Goal: Communication & Community: Share content

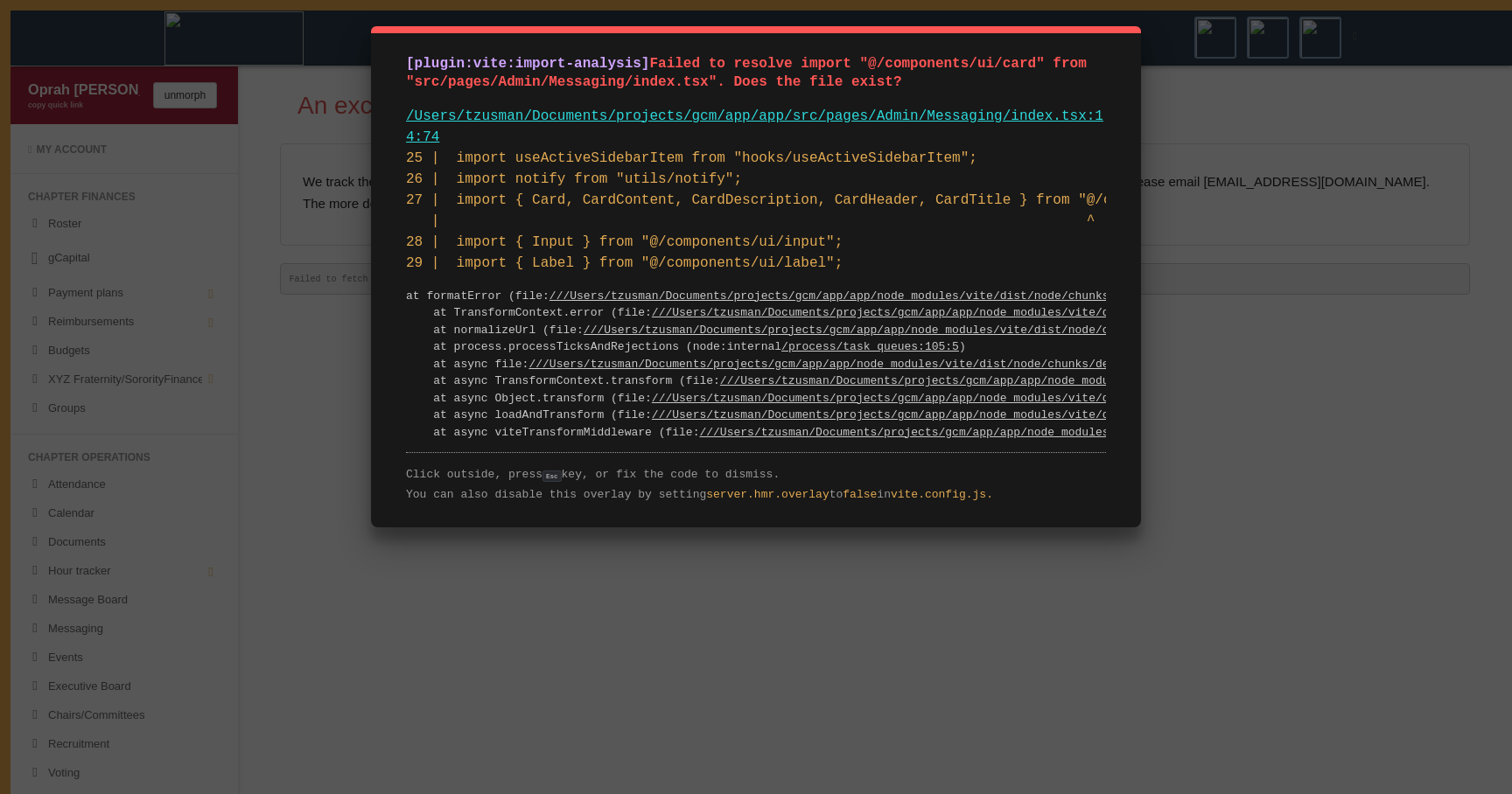
scroll to position [0, 34]
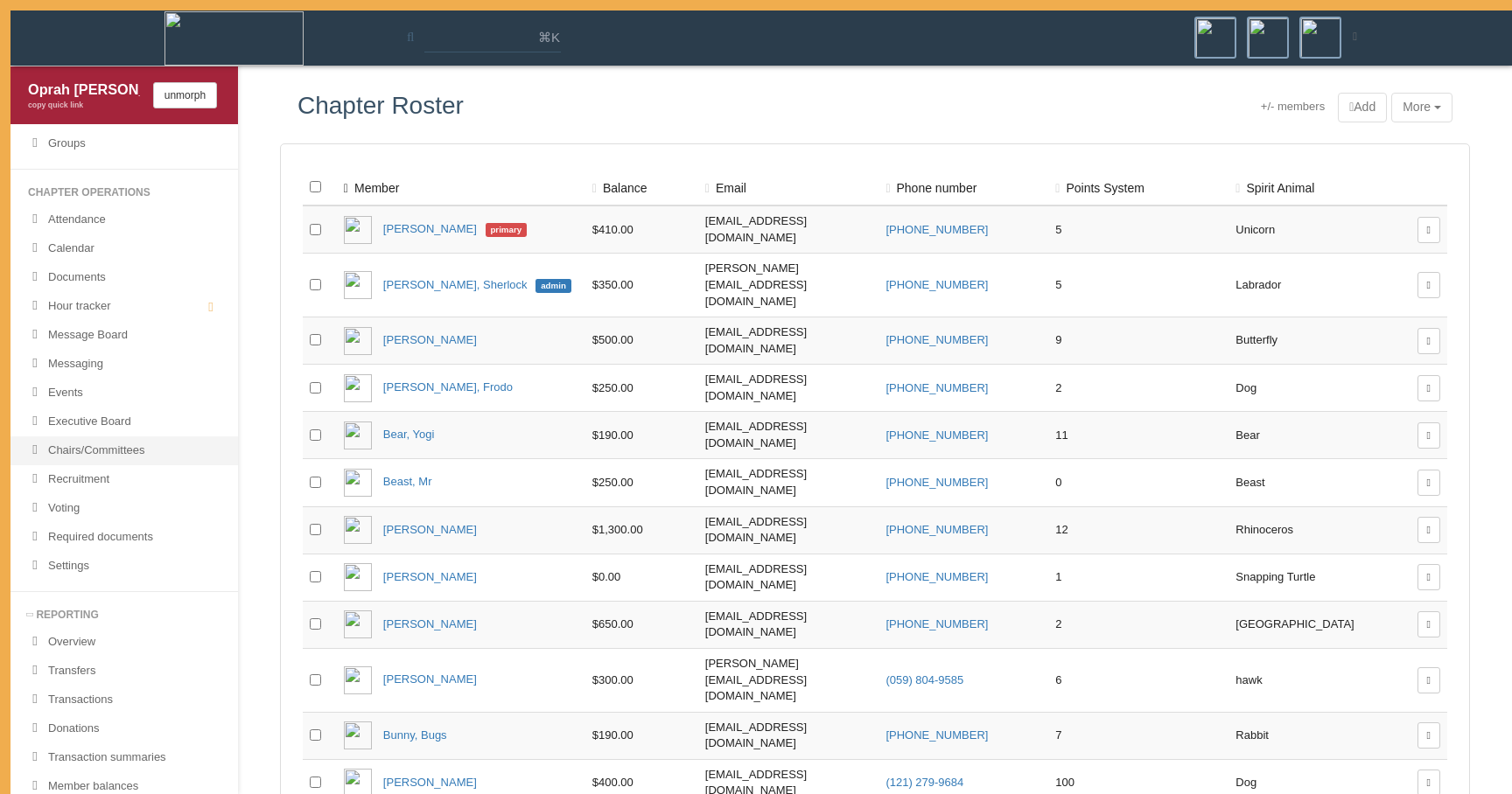
scroll to position [260, 0]
click at [153, 376] on link "Messaging" at bounding box center [124, 370] width 227 height 29
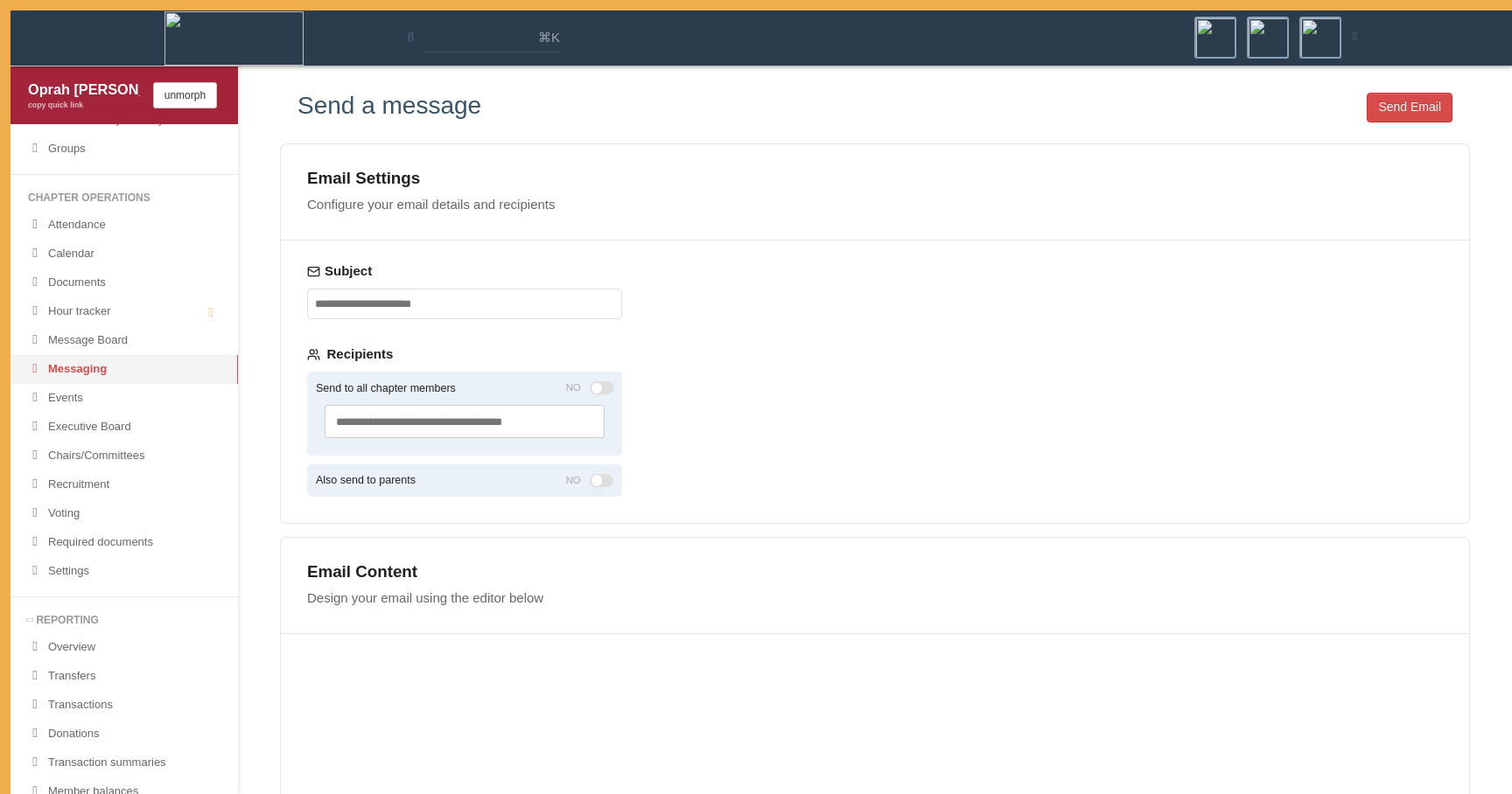
click at [534, 424] on input "text" at bounding box center [441, 423] width 212 height 16
click at [523, 326] on div "Subject Recipients Send to all chapter members NO Search and select groups or m…" at bounding box center [464, 382] width 367 height 282
click at [523, 311] on input "Subject" at bounding box center [464, 304] width 315 height 31
click at [531, 270] on label "Subject" at bounding box center [464, 271] width 315 height 17
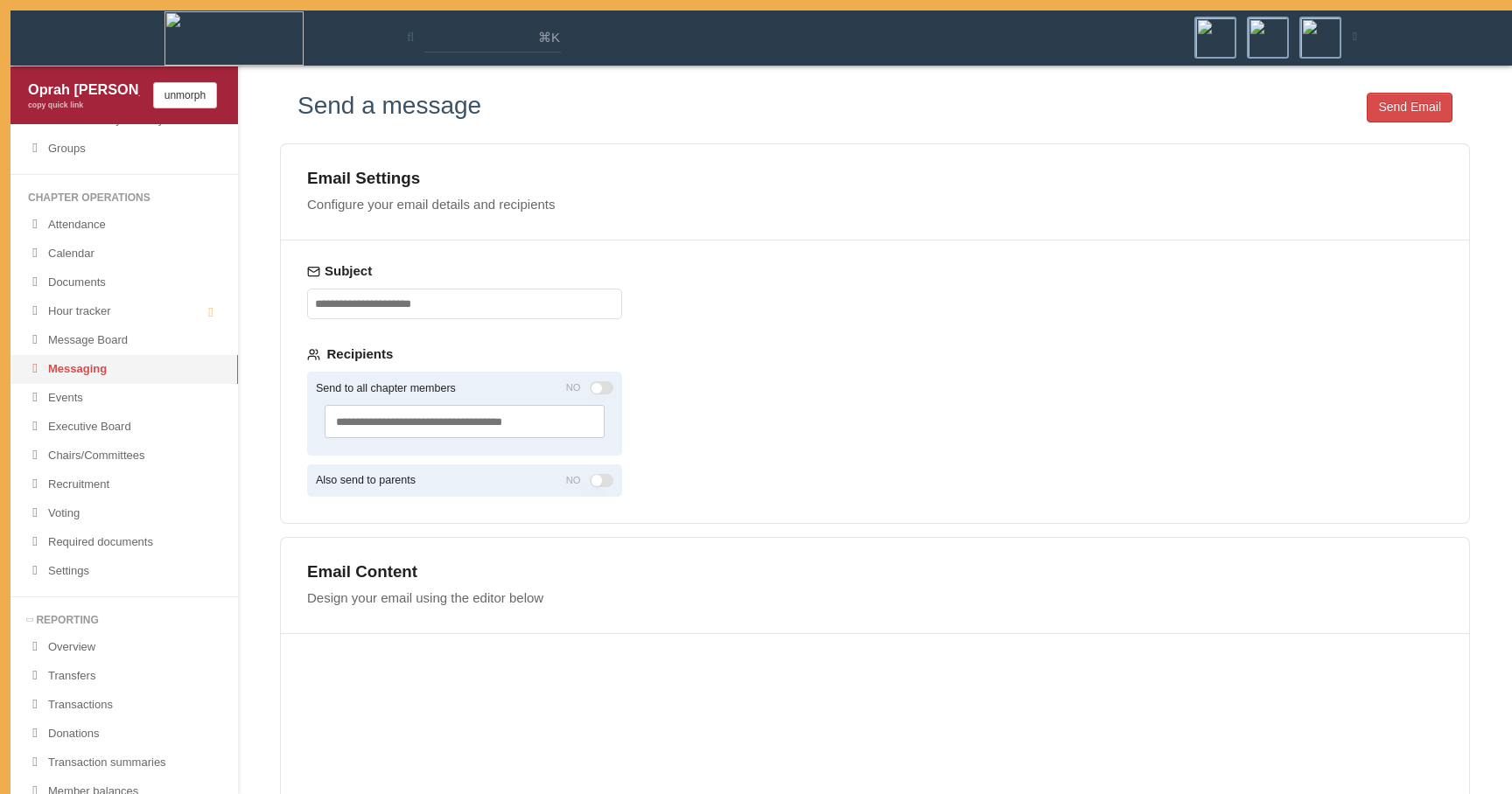
click at [531, 289] on input "Subject" at bounding box center [464, 304] width 315 height 31
click at [711, 245] on div "Email Settings Configure your email details and recipients Subject Recipients S…" at bounding box center [874, 334] width 1190 height 381
click at [546, 439] on div "Search and select groups or members..." at bounding box center [465, 421] width 298 height 51
click at [546, 421] on input "text" at bounding box center [441, 423] width 212 height 16
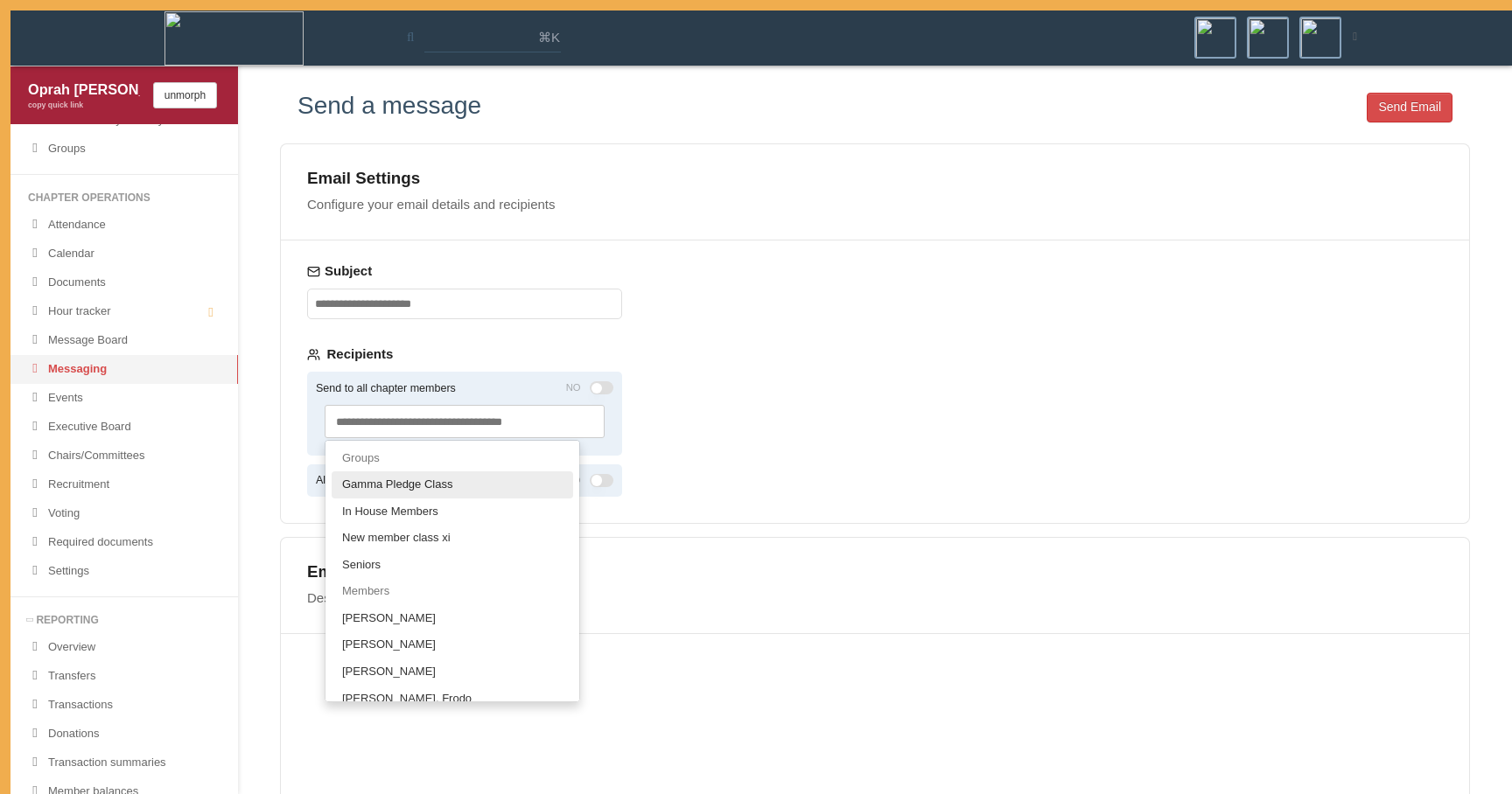
click at [471, 493] on link "Gamma Pledge Class" at bounding box center [452, 485] width 242 height 27
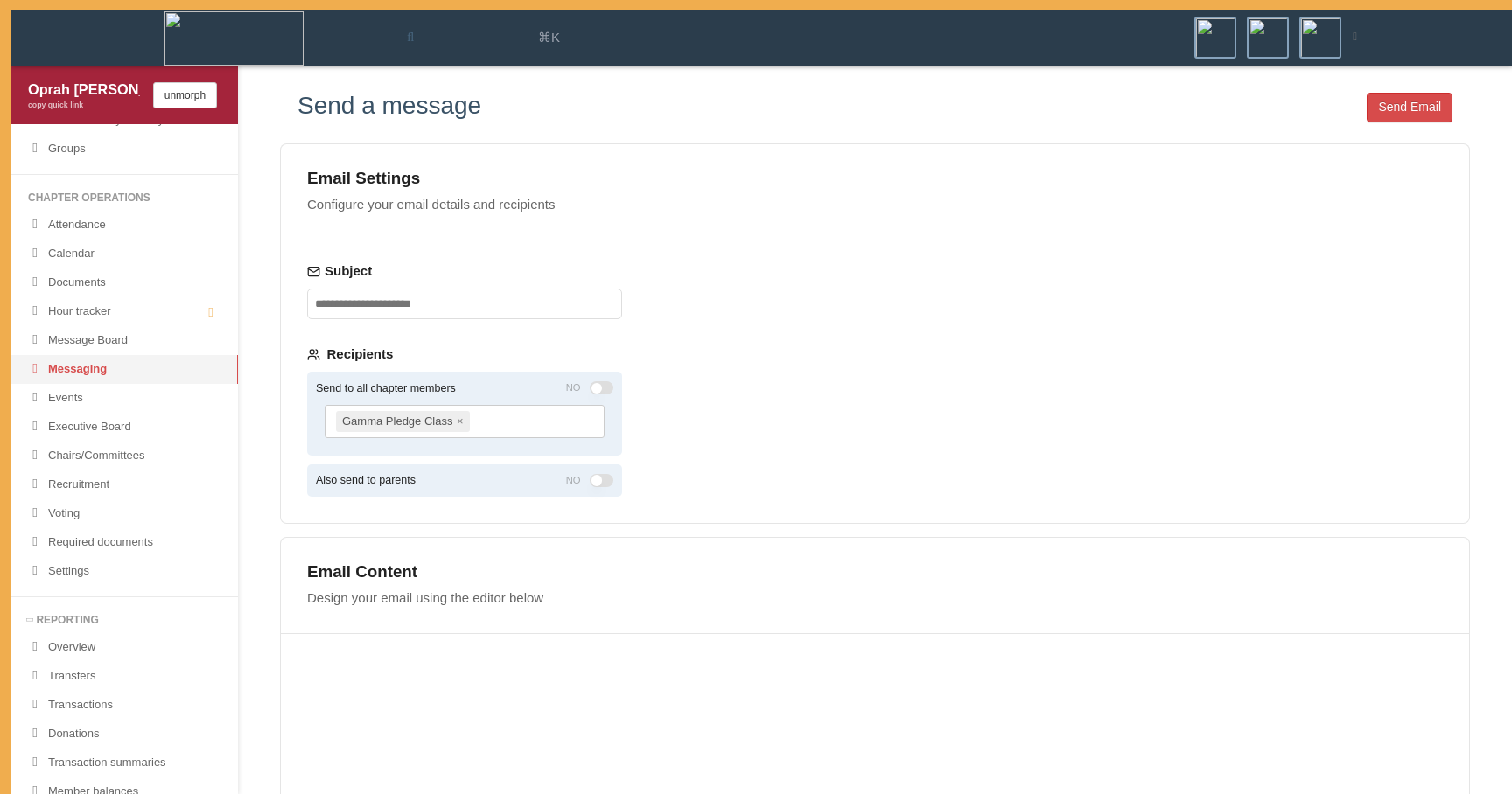
click at [525, 418] on div "Gamma Pledge Class ×" at bounding box center [465, 421] width 280 height 33
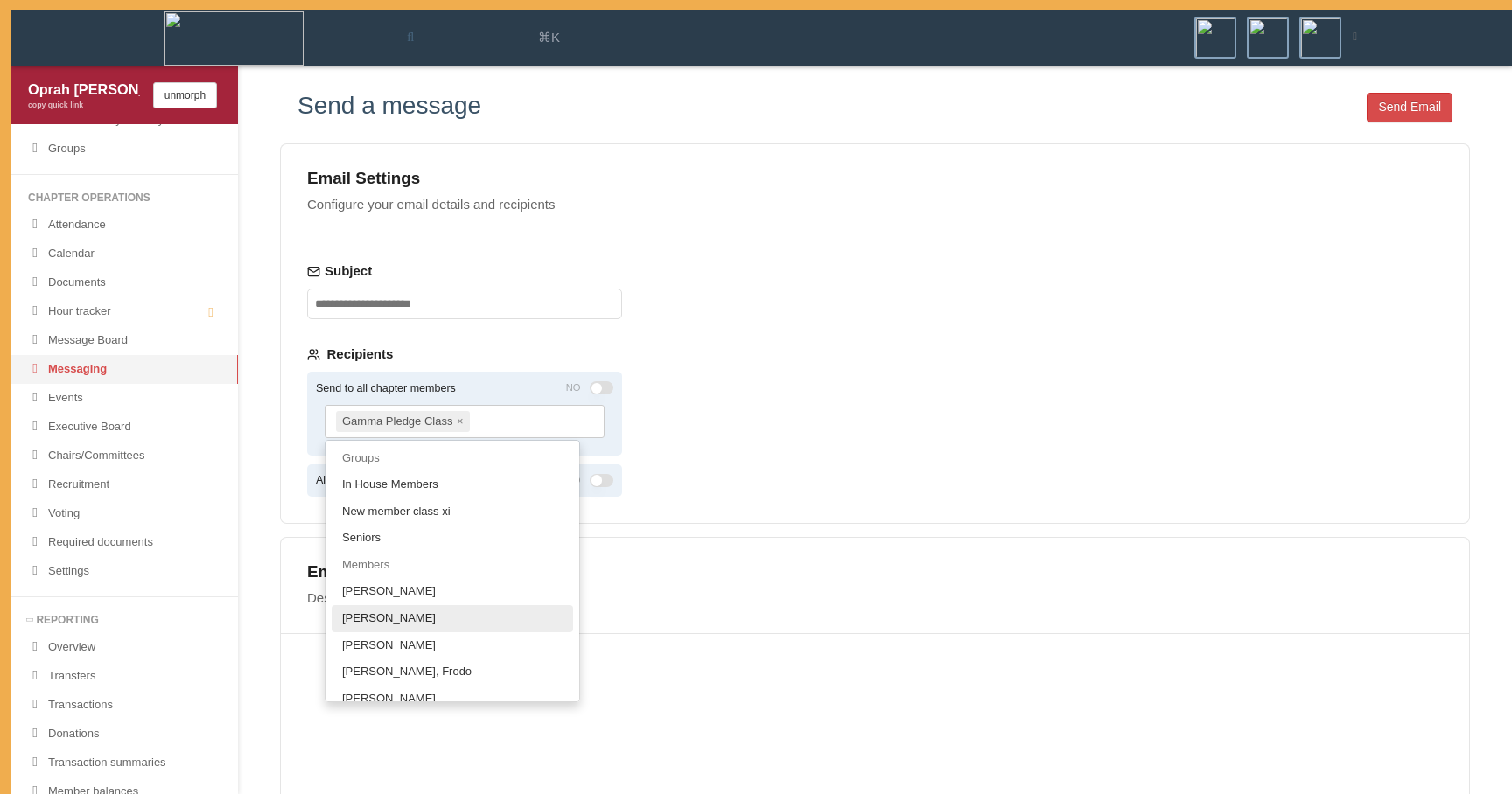
click at [436, 615] on span "Ronaldo, Cristiano" at bounding box center [389, 618] width 94 height 14
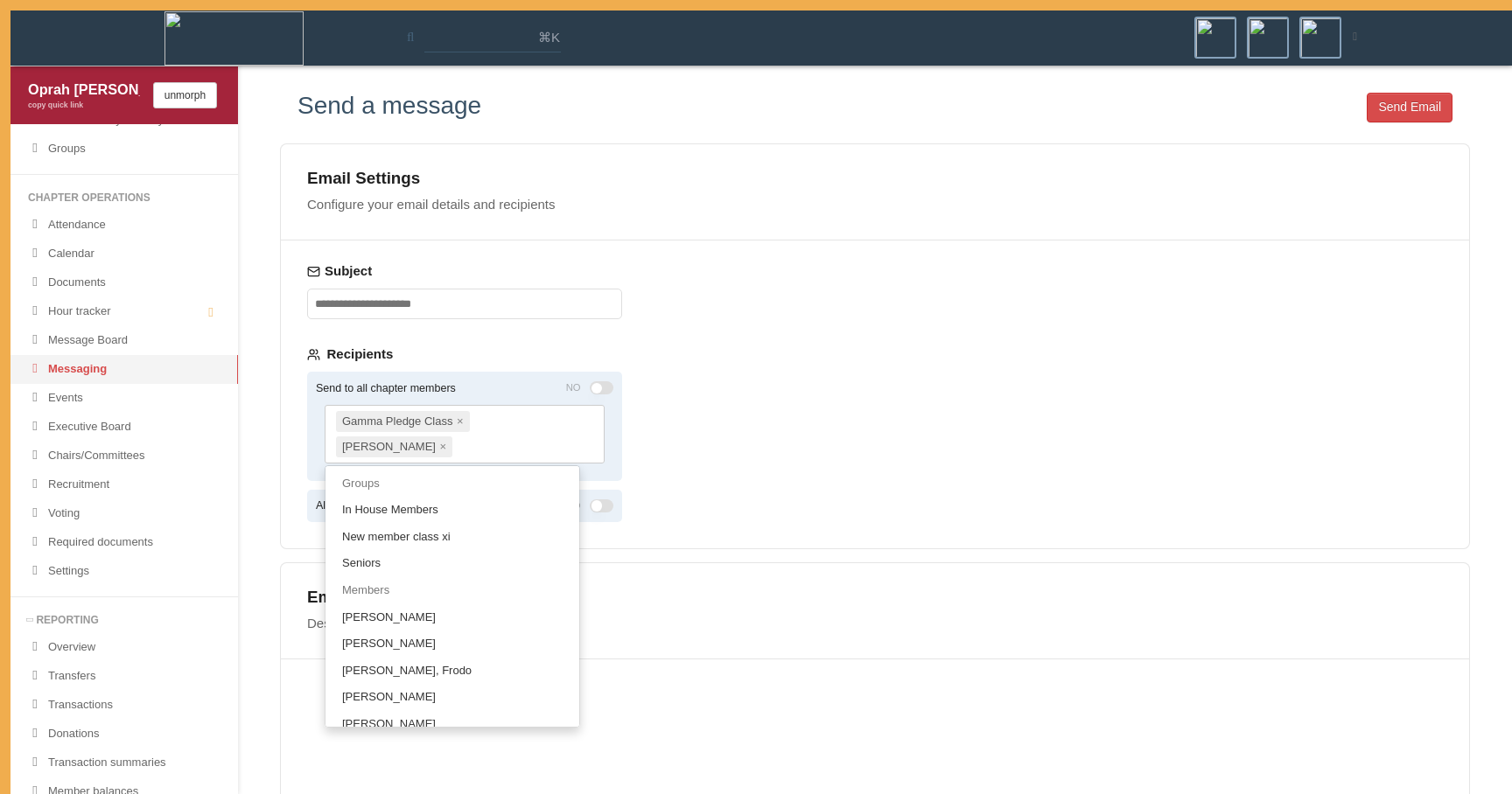
click at [521, 428] on div "Gamma Pledge Class × Ronaldo, Cristiano ×" at bounding box center [465, 434] width 280 height 59
click at [437, 539] on span "New member class xi" at bounding box center [396, 537] width 108 height 14
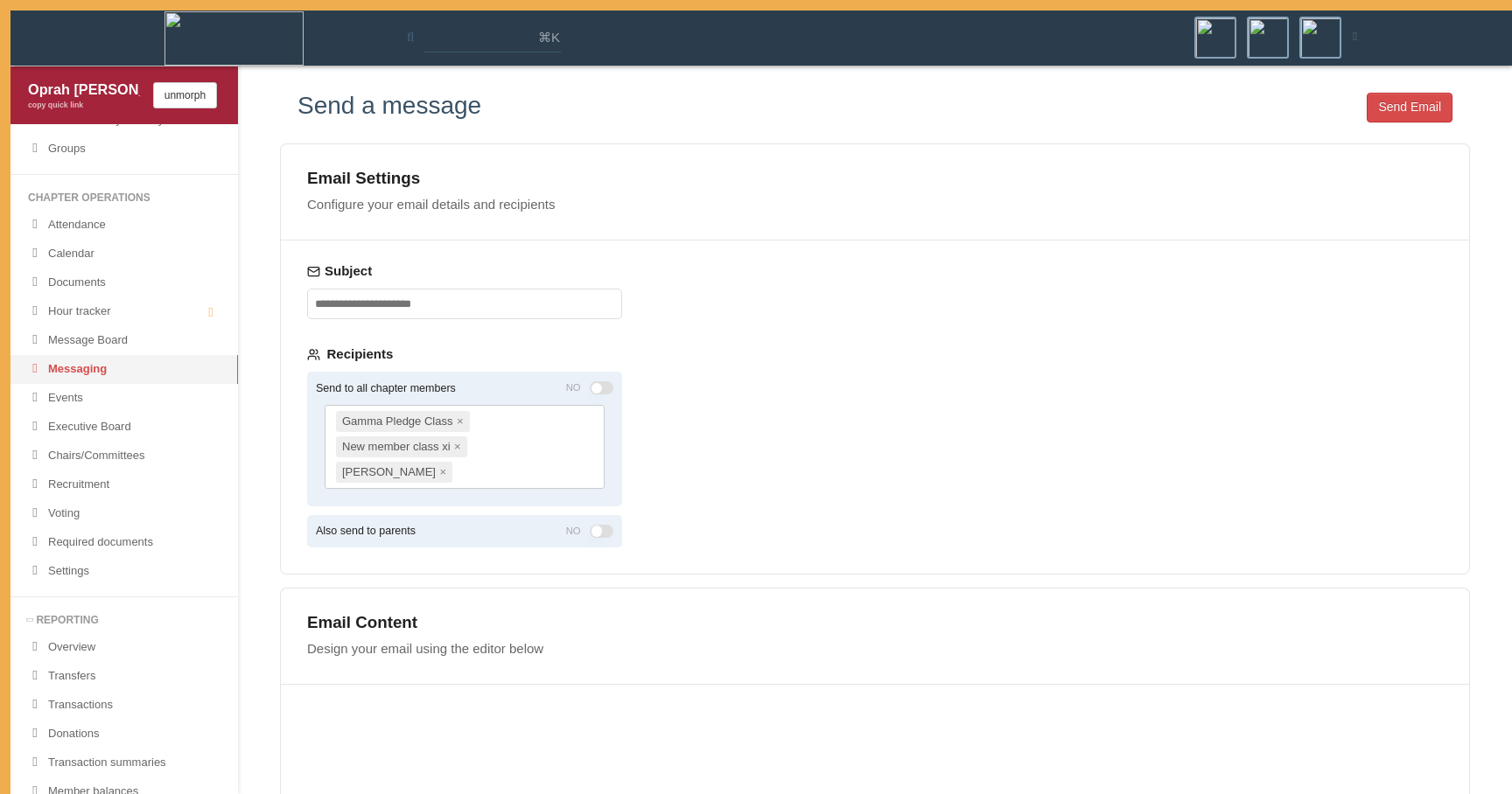
click at [527, 461] on div "Gamma Pledge Class × New member class xi × Ronaldo, Cristiano ×" at bounding box center [465, 447] width 280 height 84
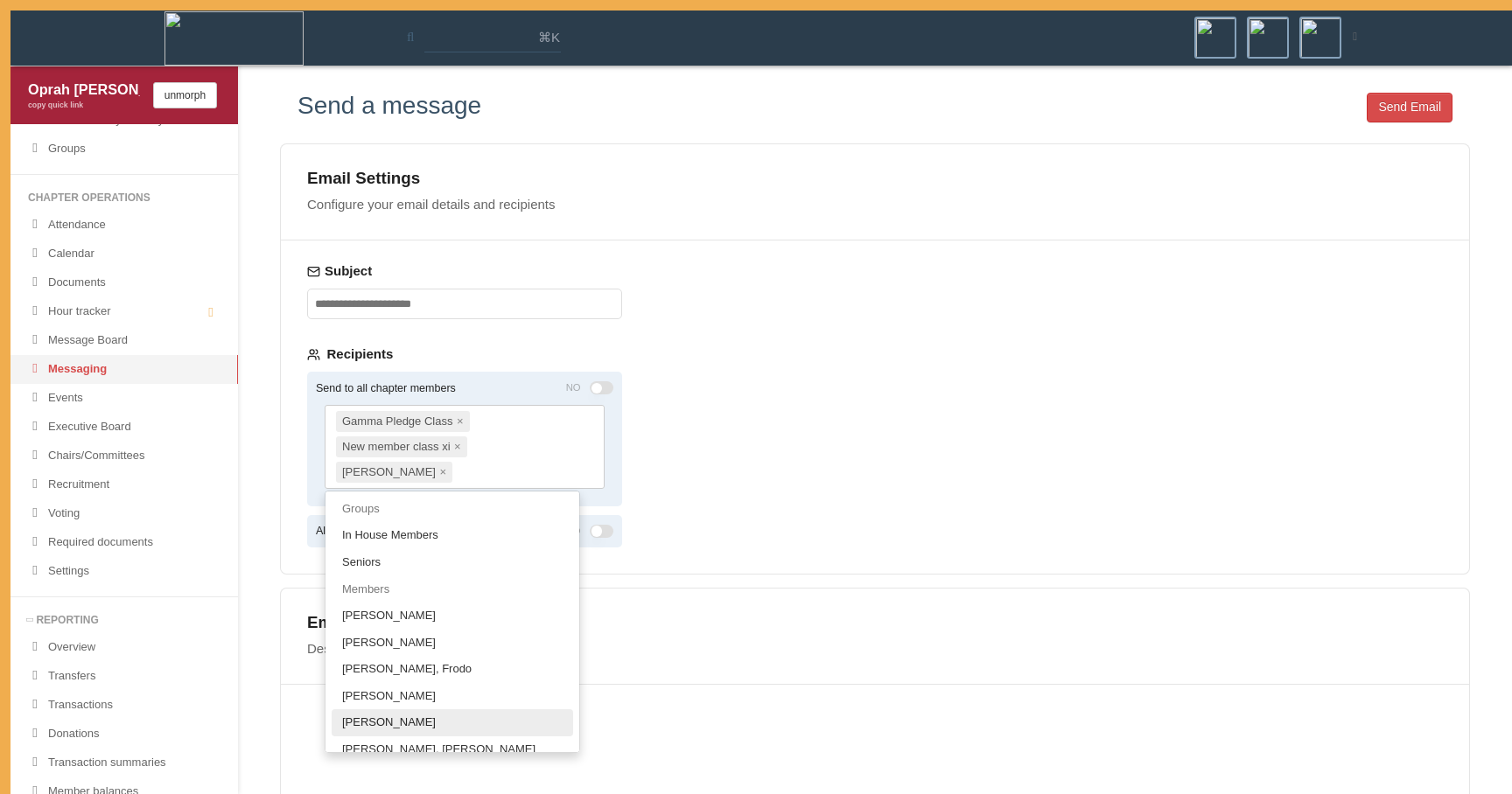
click at [445, 725] on link "Sotomayor, Sonia" at bounding box center [452, 723] width 242 height 27
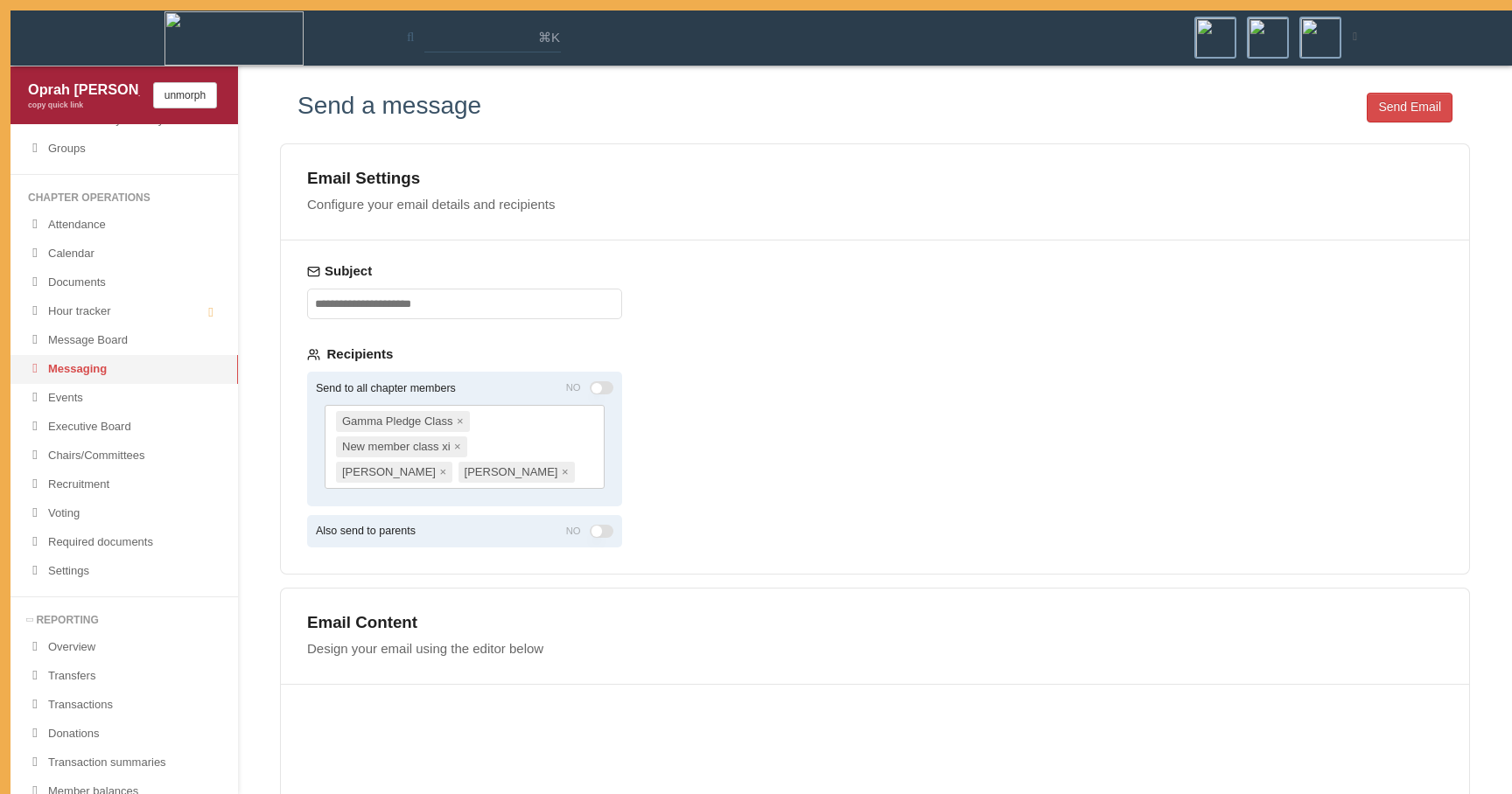
click at [595, 529] on button "Also send to parents" at bounding box center [602, 531] width 24 height 14
click at [604, 531] on button "Also send to parents" at bounding box center [602, 531] width 24 height 14
click at [595, 389] on button "Send to all chapter members" at bounding box center [602, 388] width 24 height 14
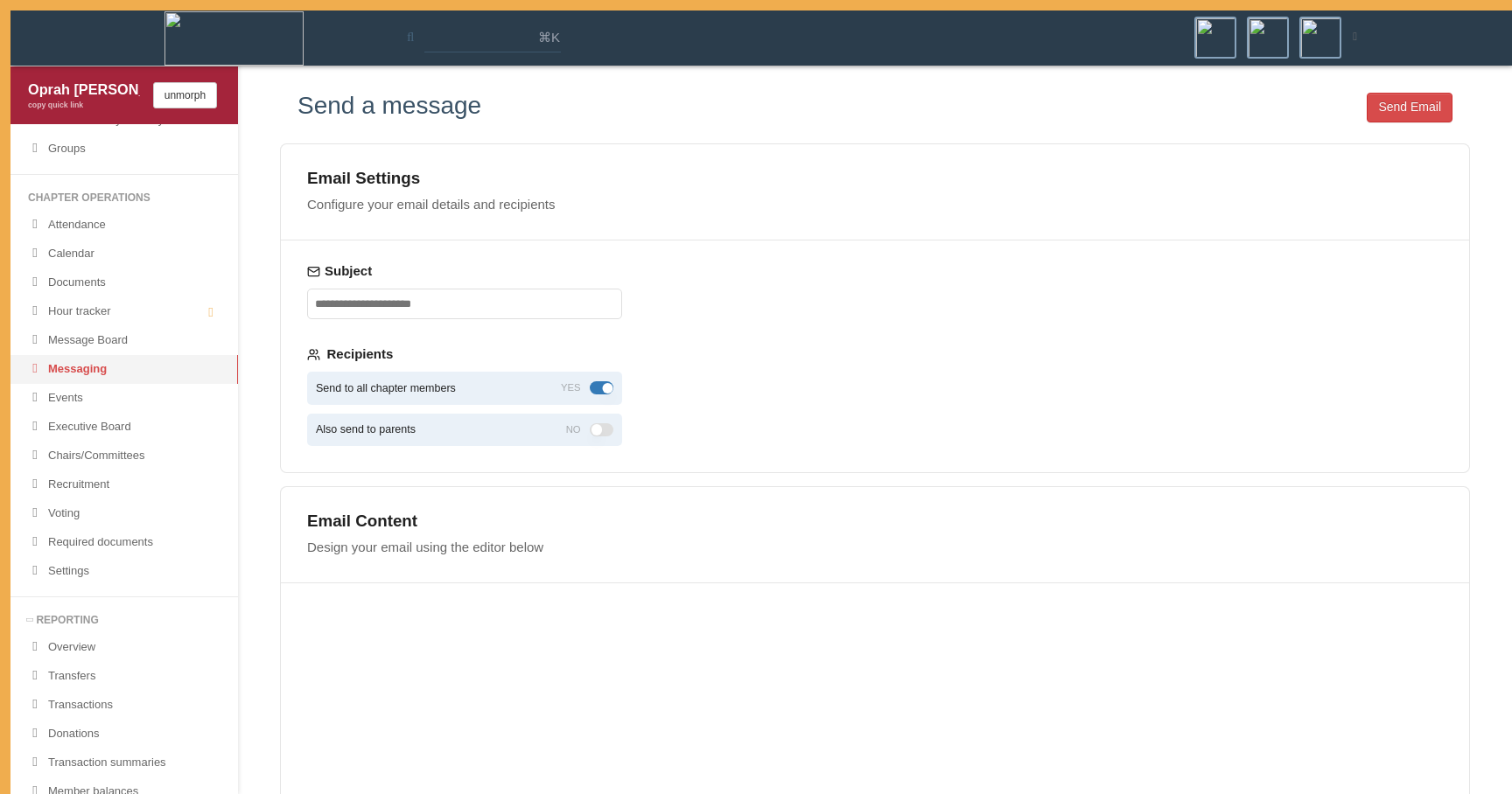
click at [598, 387] on button "Send to all chapter members" at bounding box center [602, 388] width 24 height 14
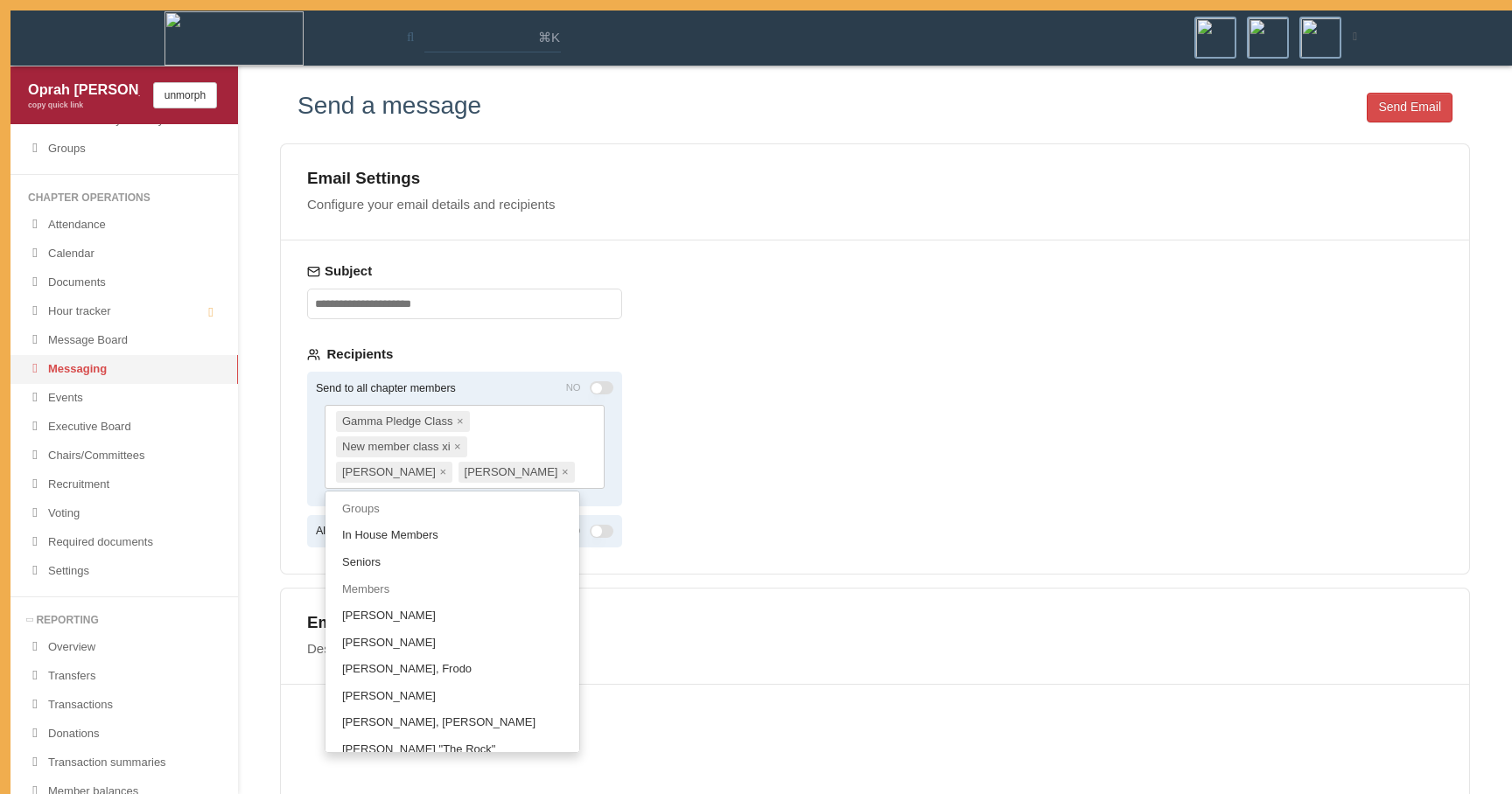
click at [573, 427] on div "Gamma Pledge Class × New member class xi × Ronaldo, Cristiano × Sotomayor, Soni…" at bounding box center [465, 447] width 280 height 84
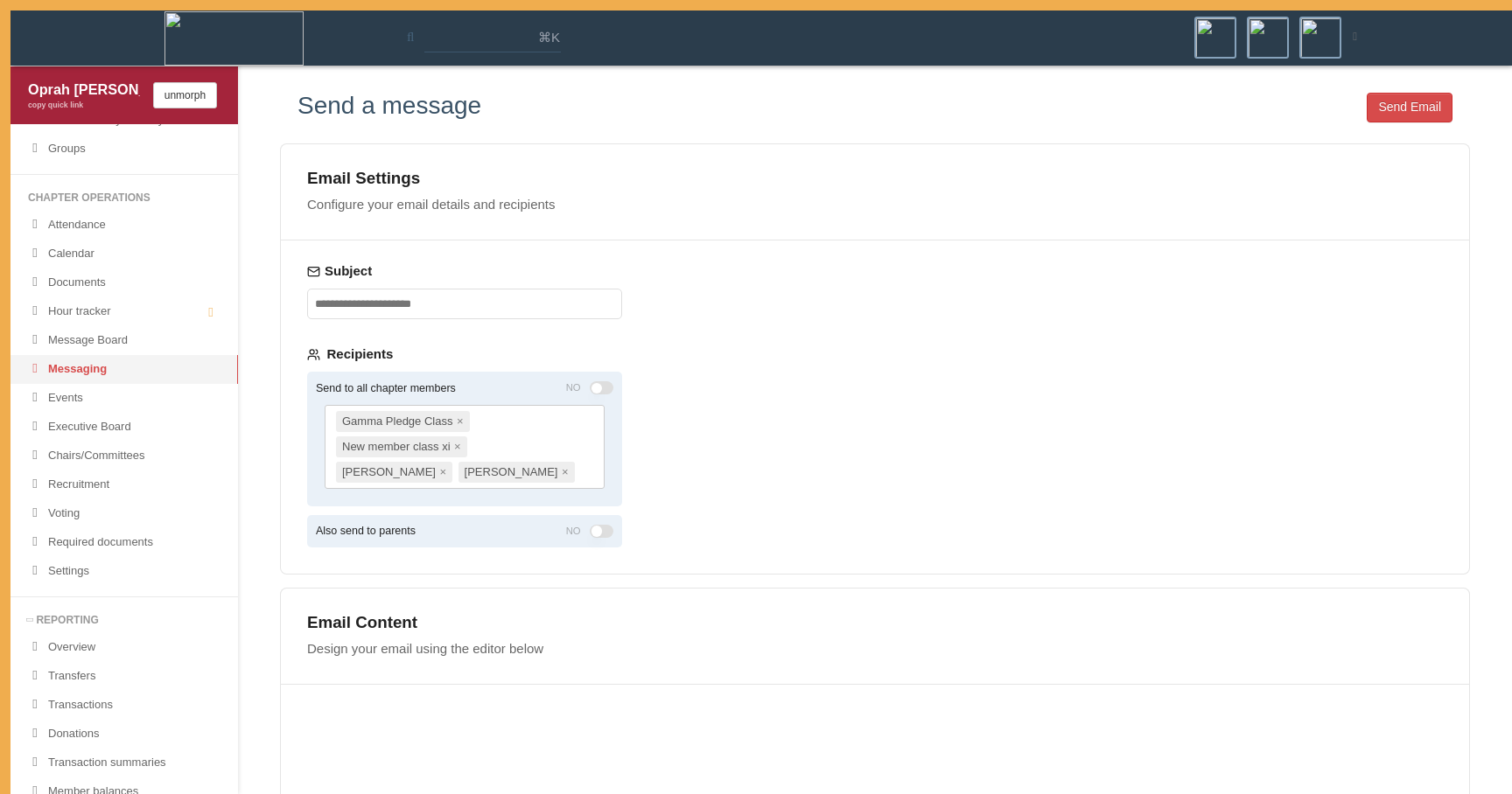
click at [704, 420] on div "Email Settings Configure your email details and recipients Subject Recipients S…" at bounding box center [874, 359] width 1190 height 431
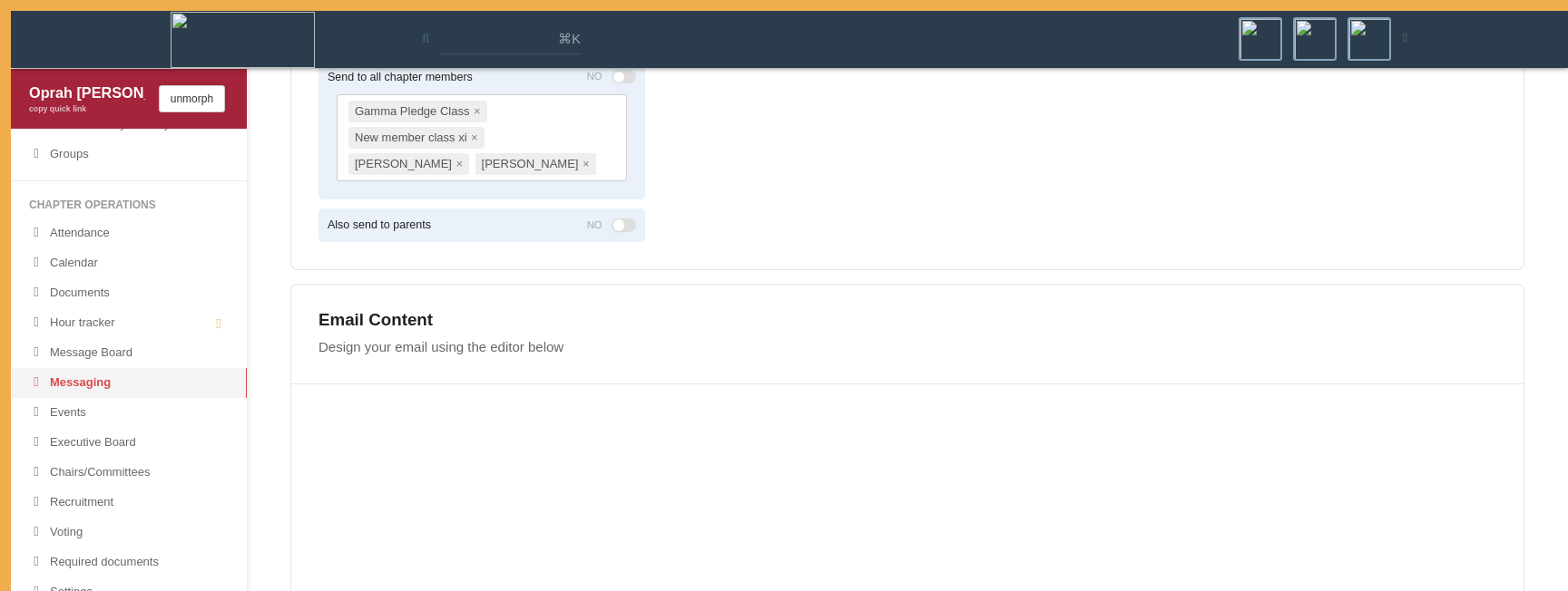
scroll to position [327, 0]
click at [965, 283] on div "Email Content Design your email using the editor below" at bounding box center [907, 333] width 1232 height 99
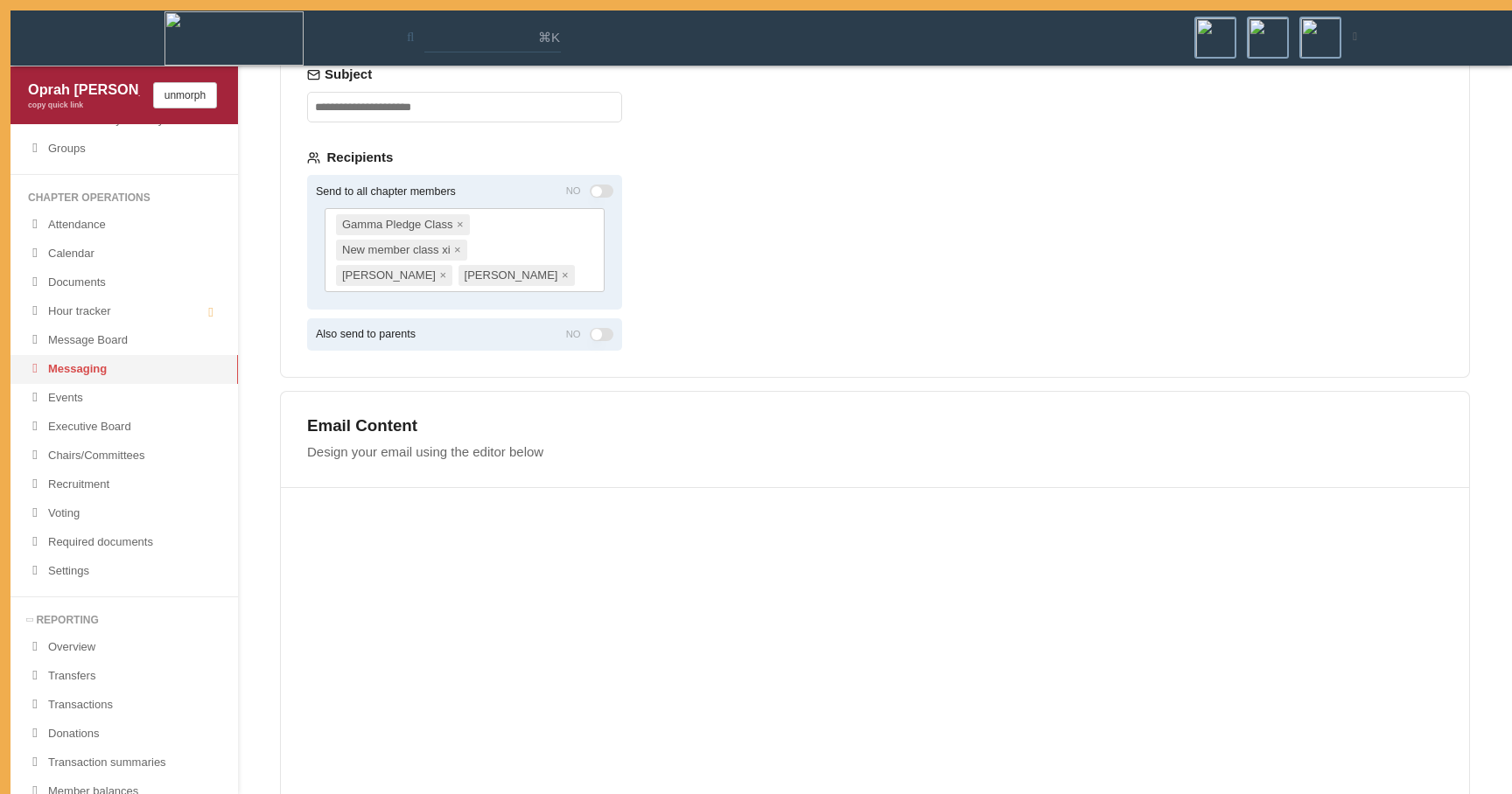
scroll to position [0, 0]
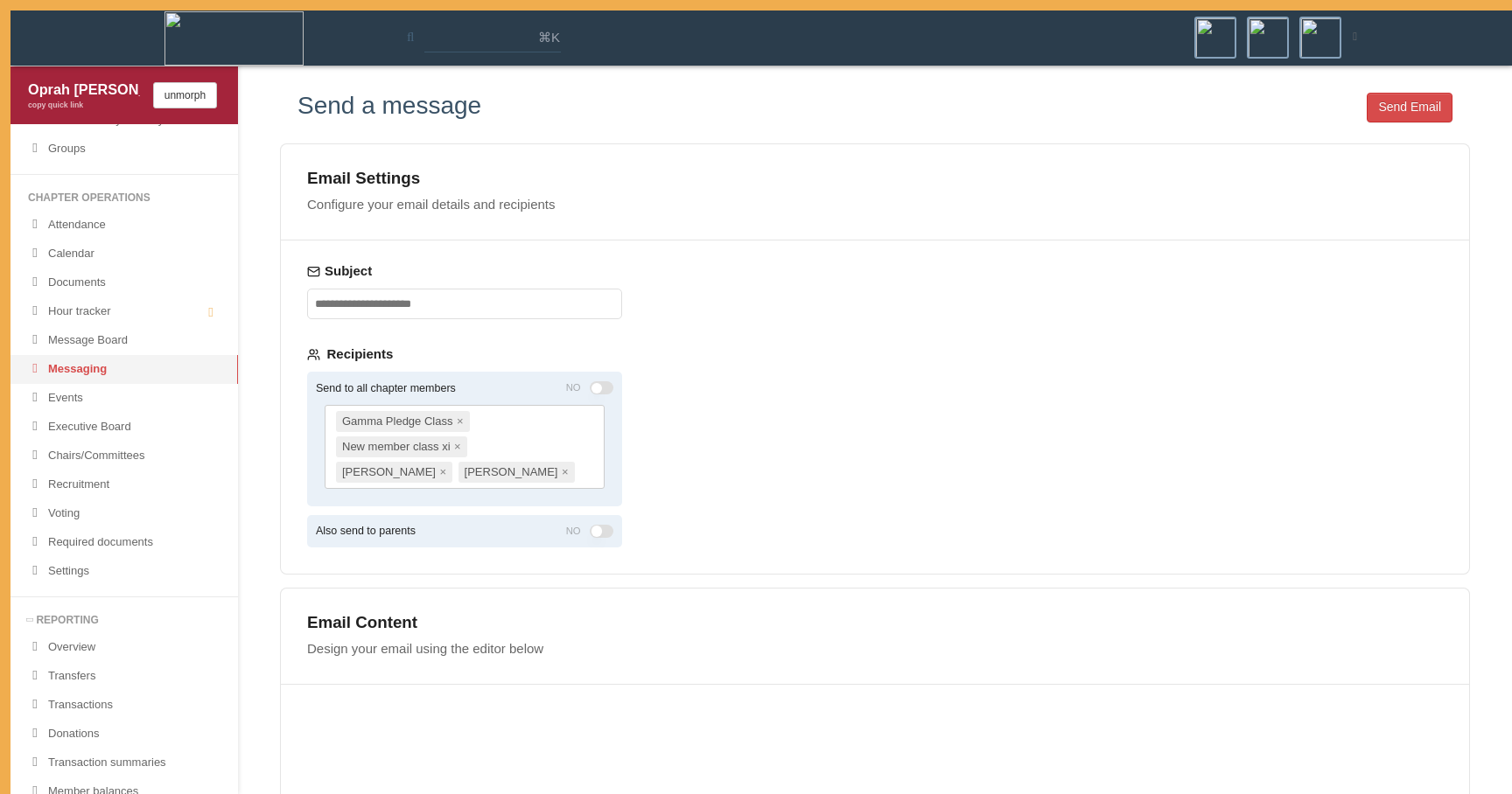
click at [603, 384] on button "Send to all chapter members" at bounding box center [602, 388] width 24 height 14
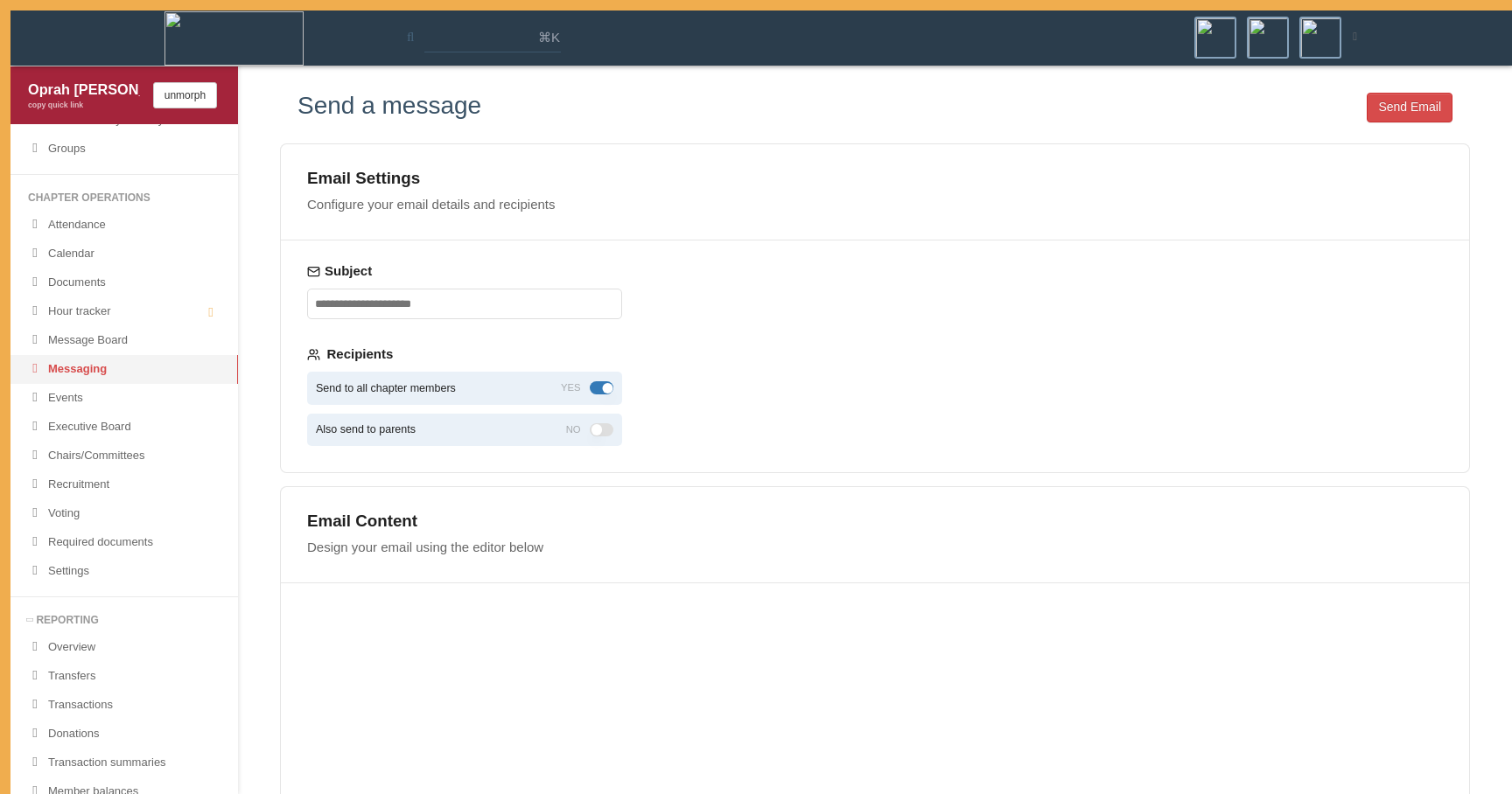
click at [603, 384] on button "Send to all chapter members" at bounding box center [602, 388] width 24 height 14
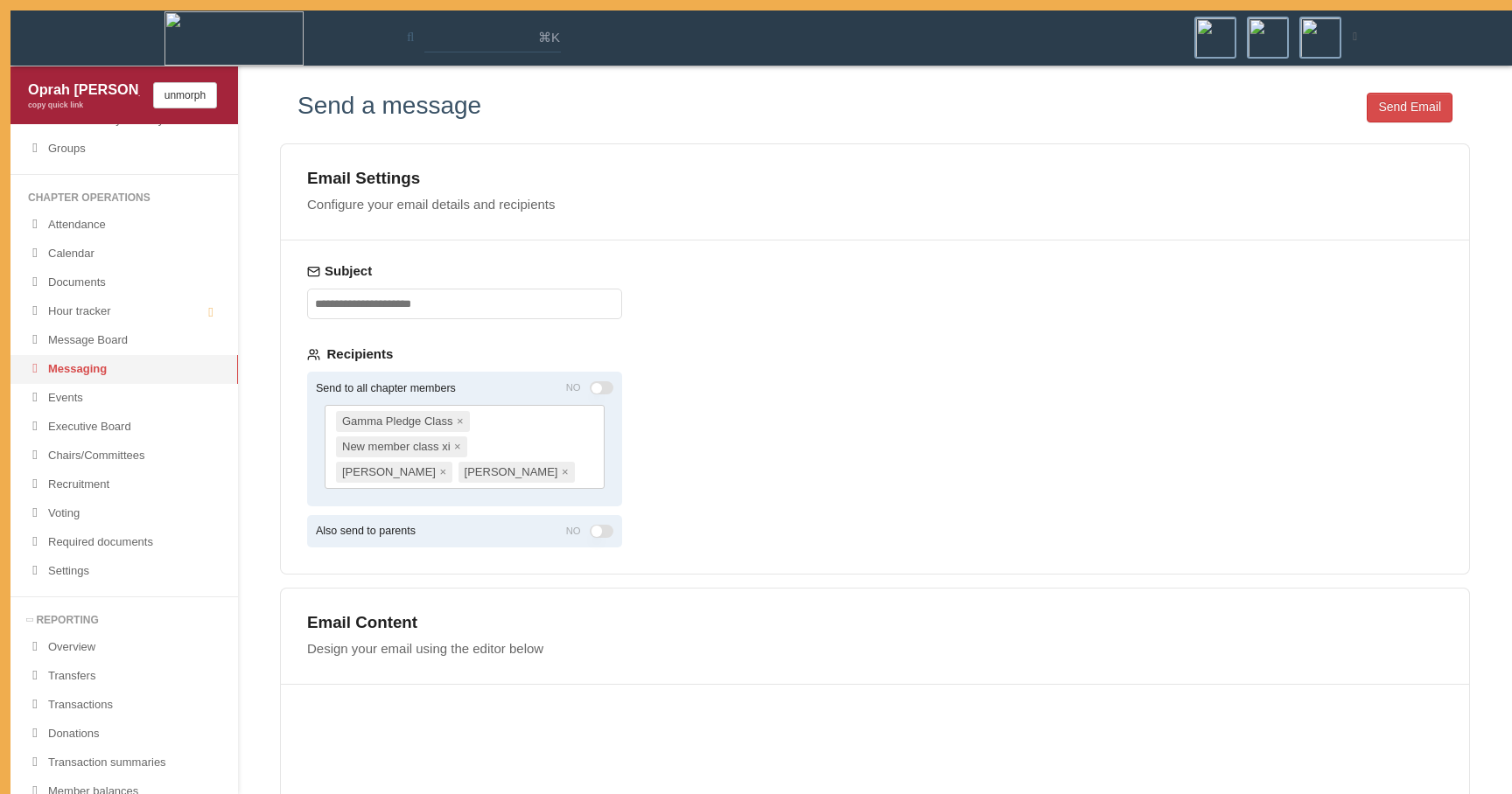
click at [603, 384] on button "Send to all chapter members" at bounding box center [602, 388] width 24 height 14
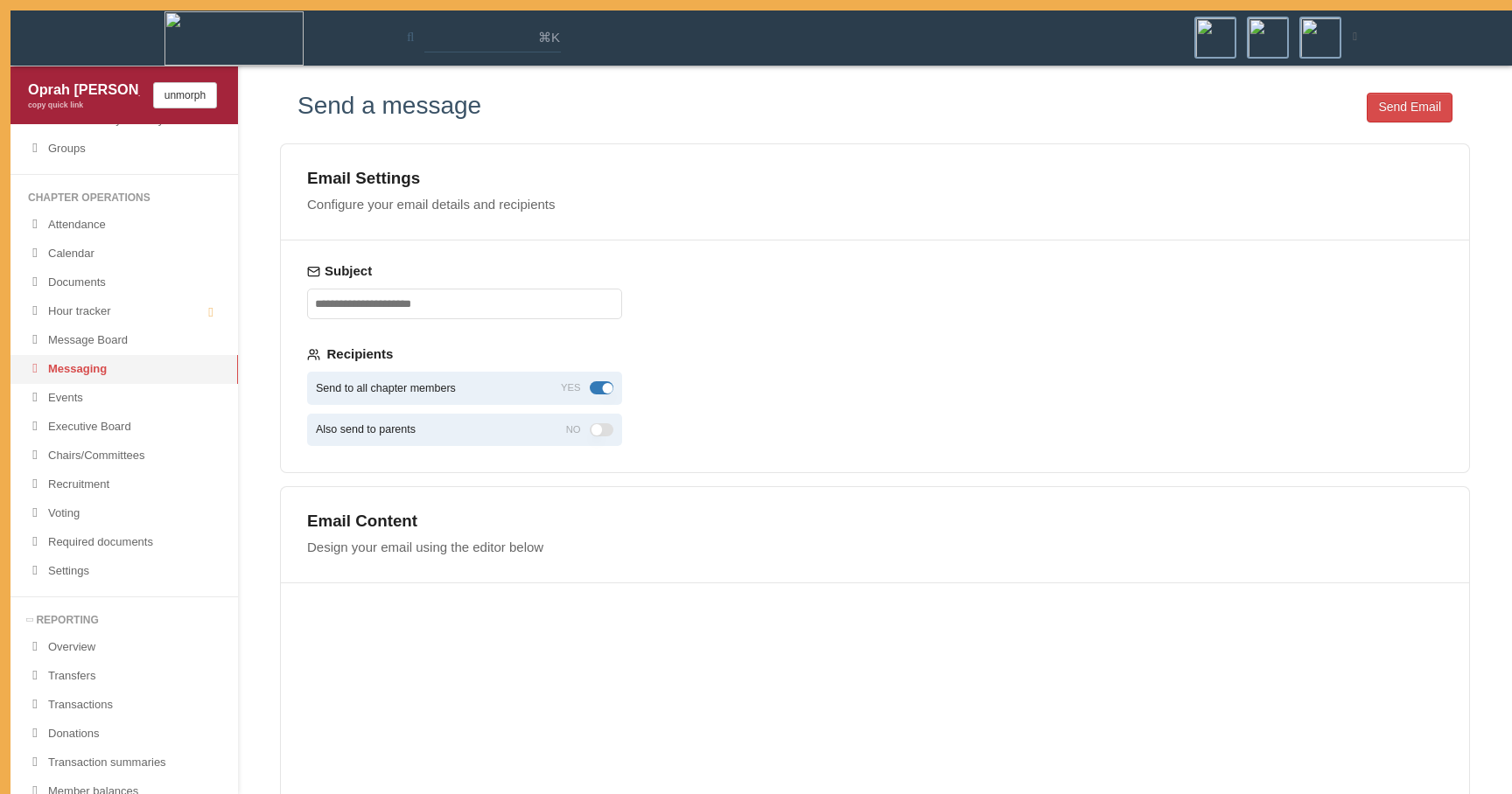
click at [599, 434] on button "Also send to parents" at bounding box center [602, 429] width 24 height 14
click at [603, 396] on div "Send to all chapter members YES" at bounding box center [464, 388] width 315 height 33
click at [603, 393] on button "Send to all chapter members" at bounding box center [602, 388] width 24 height 14
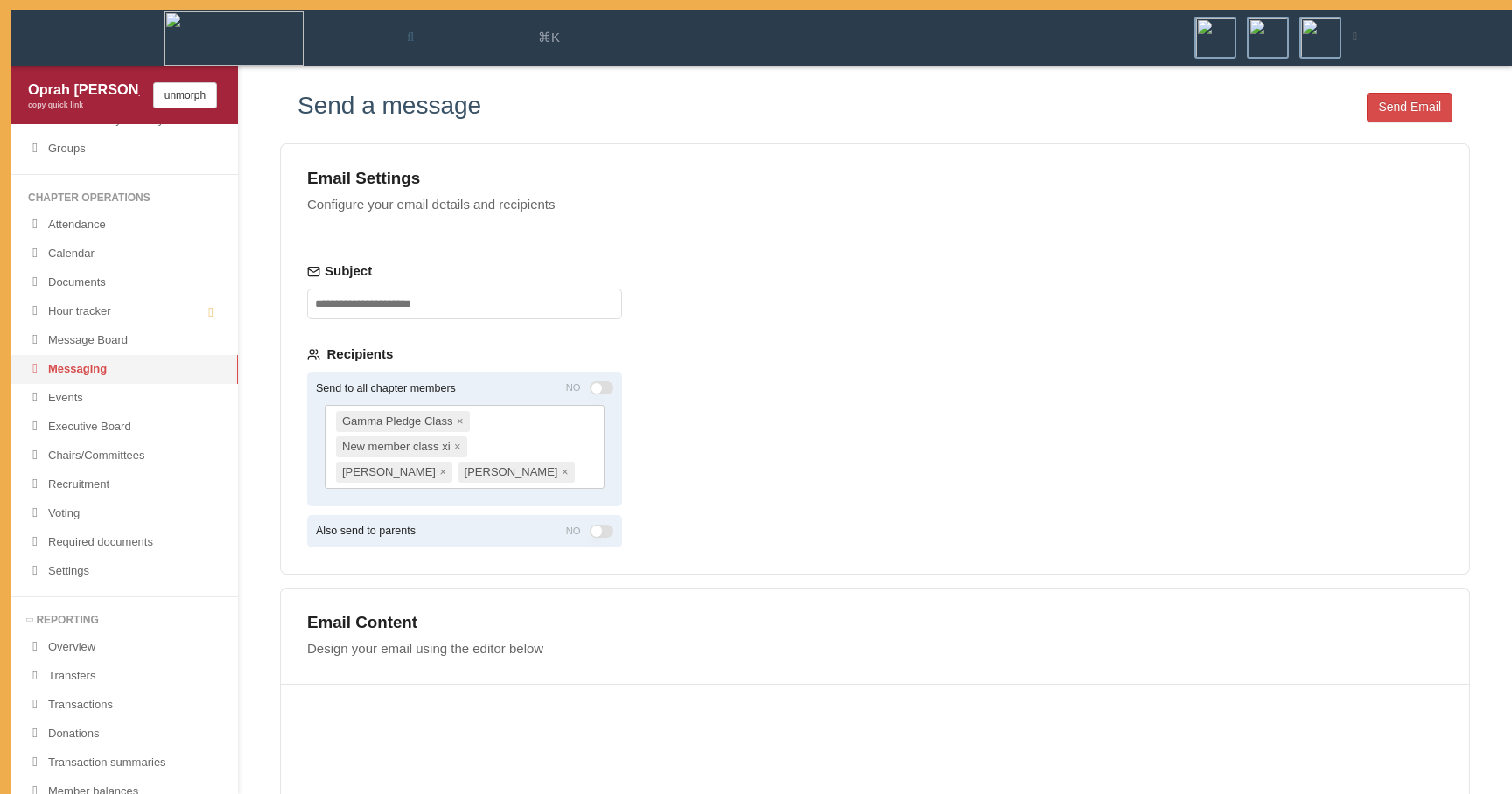
click at [637, 351] on div "Subject Recipients Send to all chapter members NO Gamma Pledge Class × New memb…" at bounding box center [464, 407] width 367 height 333
click at [574, 413] on div "Gamma Pledge Class × New member class xi × Ronaldo, Cristiano × Sotomayor, Soni…" at bounding box center [465, 447] width 280 height 84
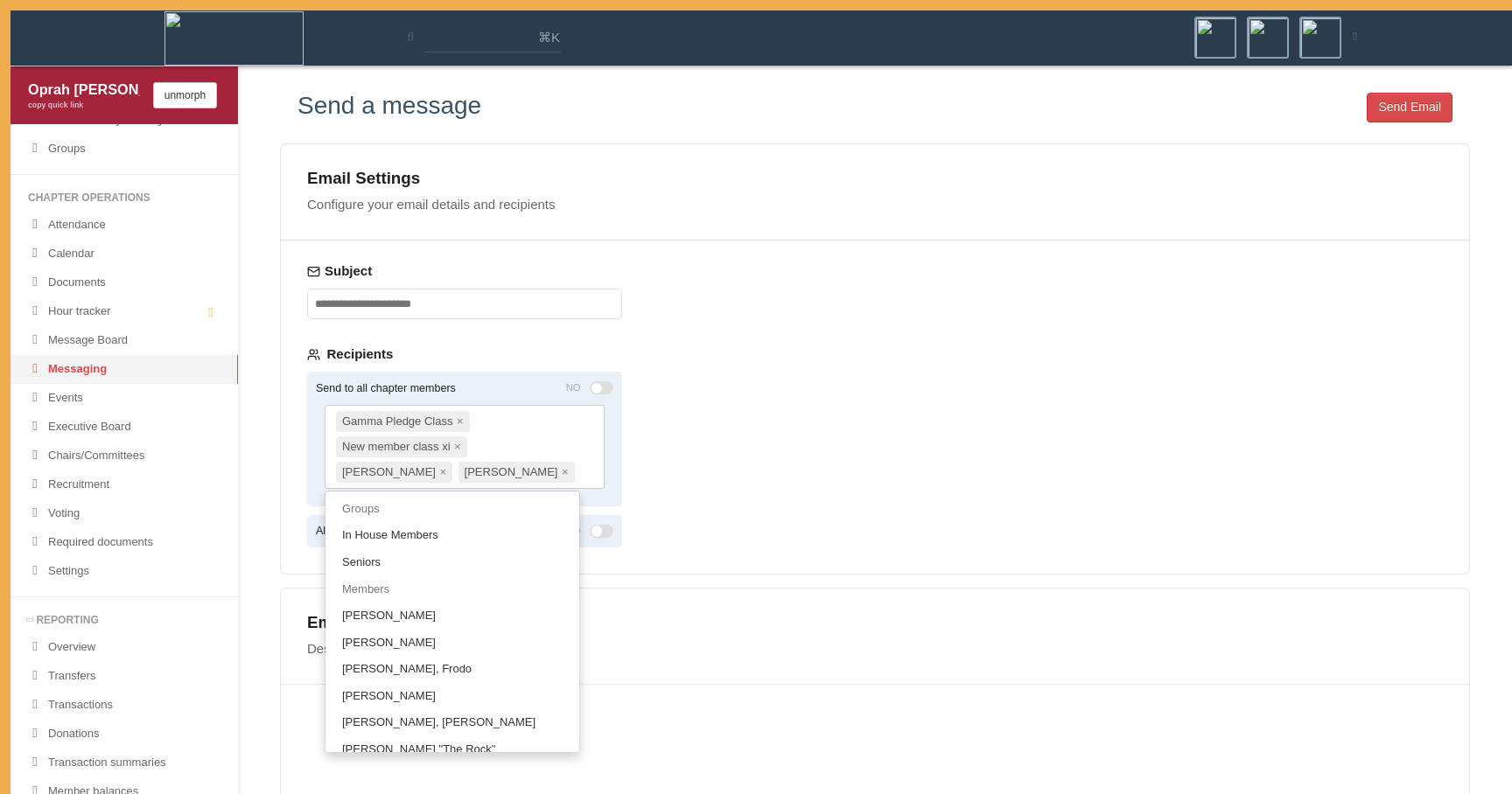
click at [796, 456] on div "Email Settings Configure your email details and recipients Subject Recipients S…" at bounding box center [874, 359] width 1190 height 431
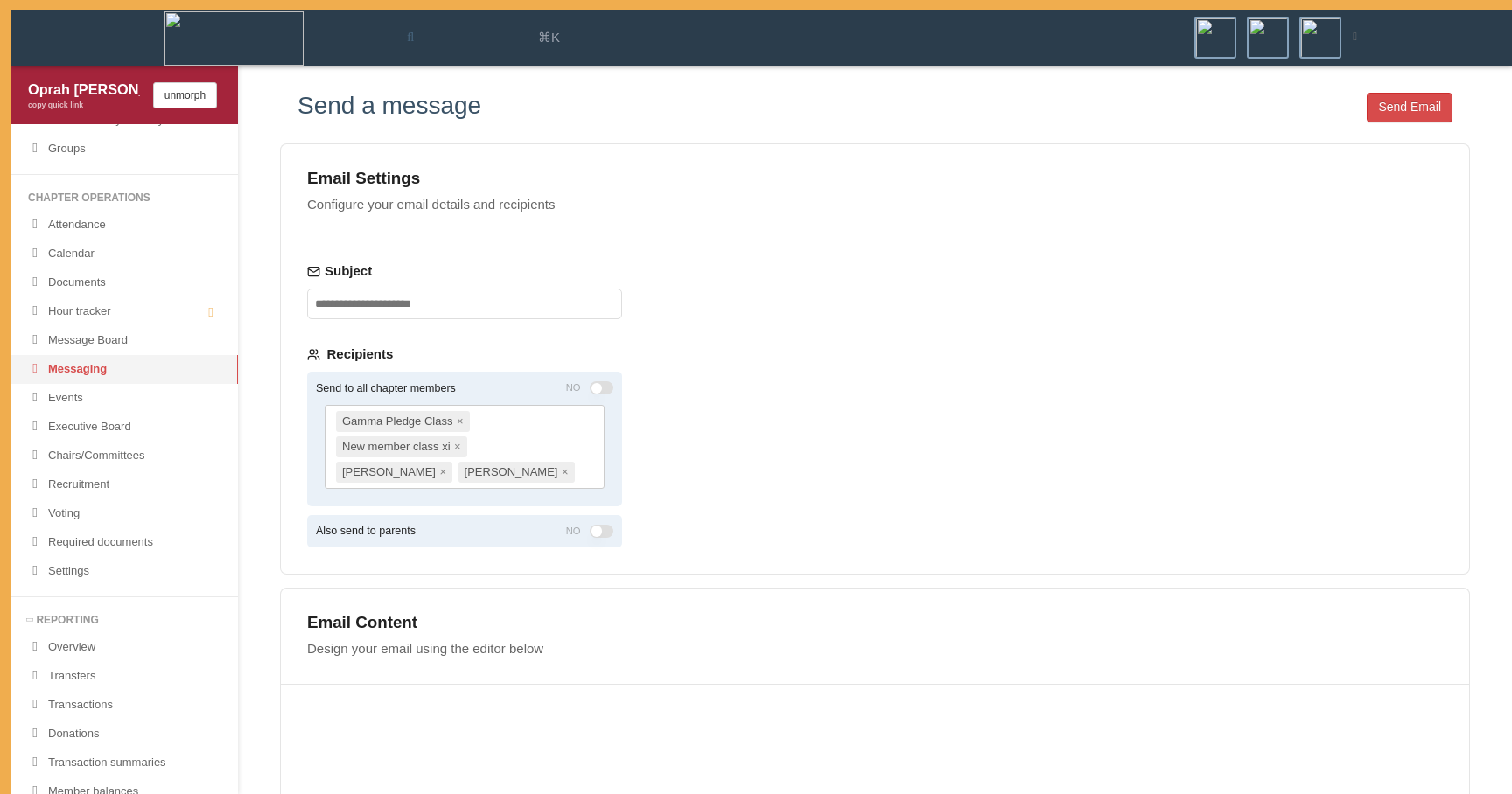
click at [571, 300] on input "Subject" at bounding box center [464, 304] width 315 height 31
click at [724, 359] on div "Email Settings Configure your email details and recipients Subject Recipients S…" at bounding box center [874, 359] width 1190 height 431
click at [520, 307] on input "Subject" at bounding box center [464, 304] width 315 height 31
click at [655, 346] on div "Email Settings Configure your email details and recipients Subject Recipients S…" at bounding box center [874, 359] width 1190 height 431
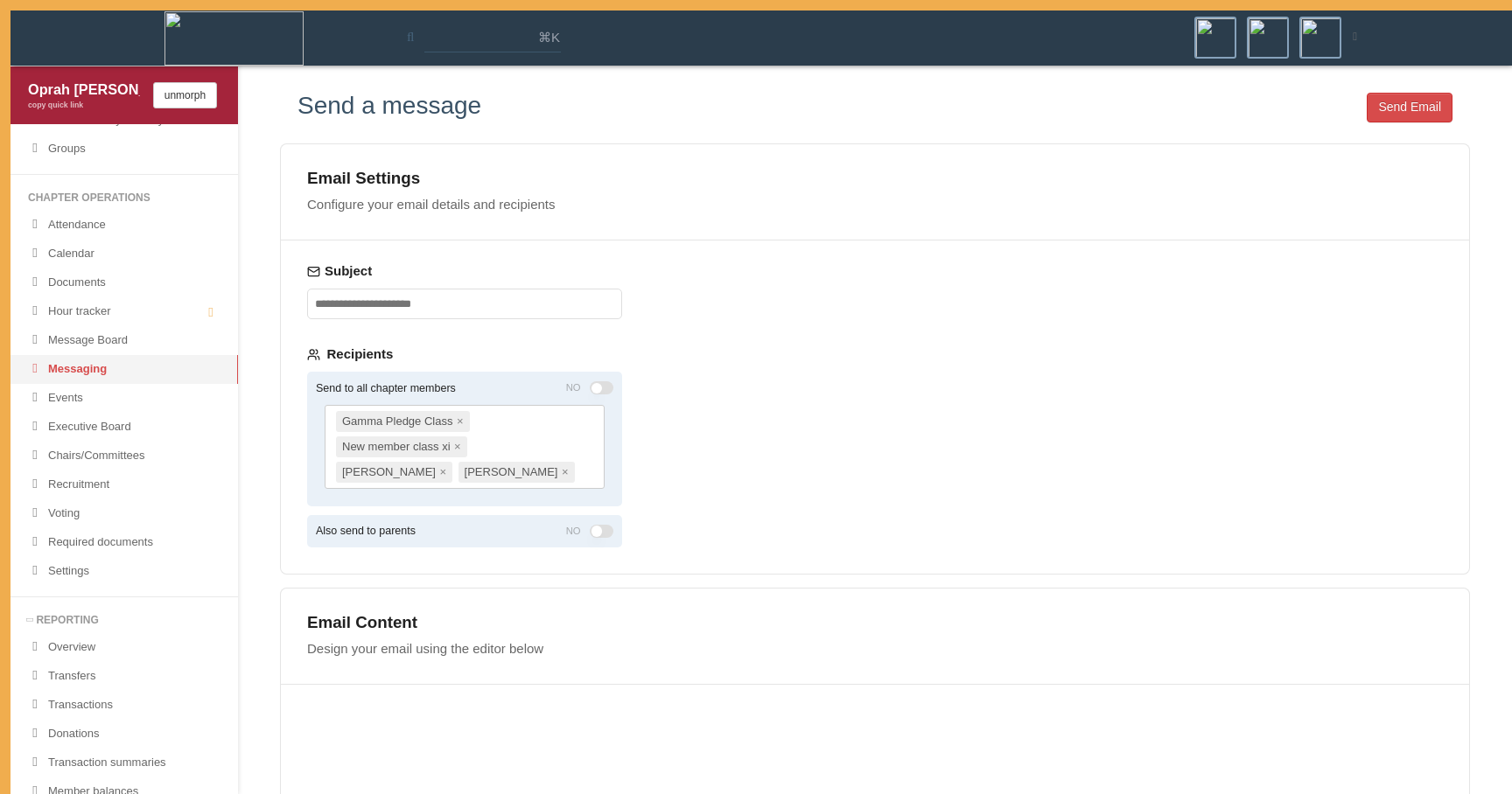
click at [515, 293] on input "Subject" at bounding box center [464, 304] width 315 height 31
click at [578, 327] on div "Subject Recipients Send to all chapter members NO Gamma Pledge Class × New memb…" at bounding box center [464, 407] width 367 height 333
click at [533, 309] on input "Subject" at bounding box center [464, 304] width 315 height 31
click at [667, 246] on div "Email Settings Configure your email details and recipients Subject Recipients S…" at bounding box center [874, 359] width 1190 height 431
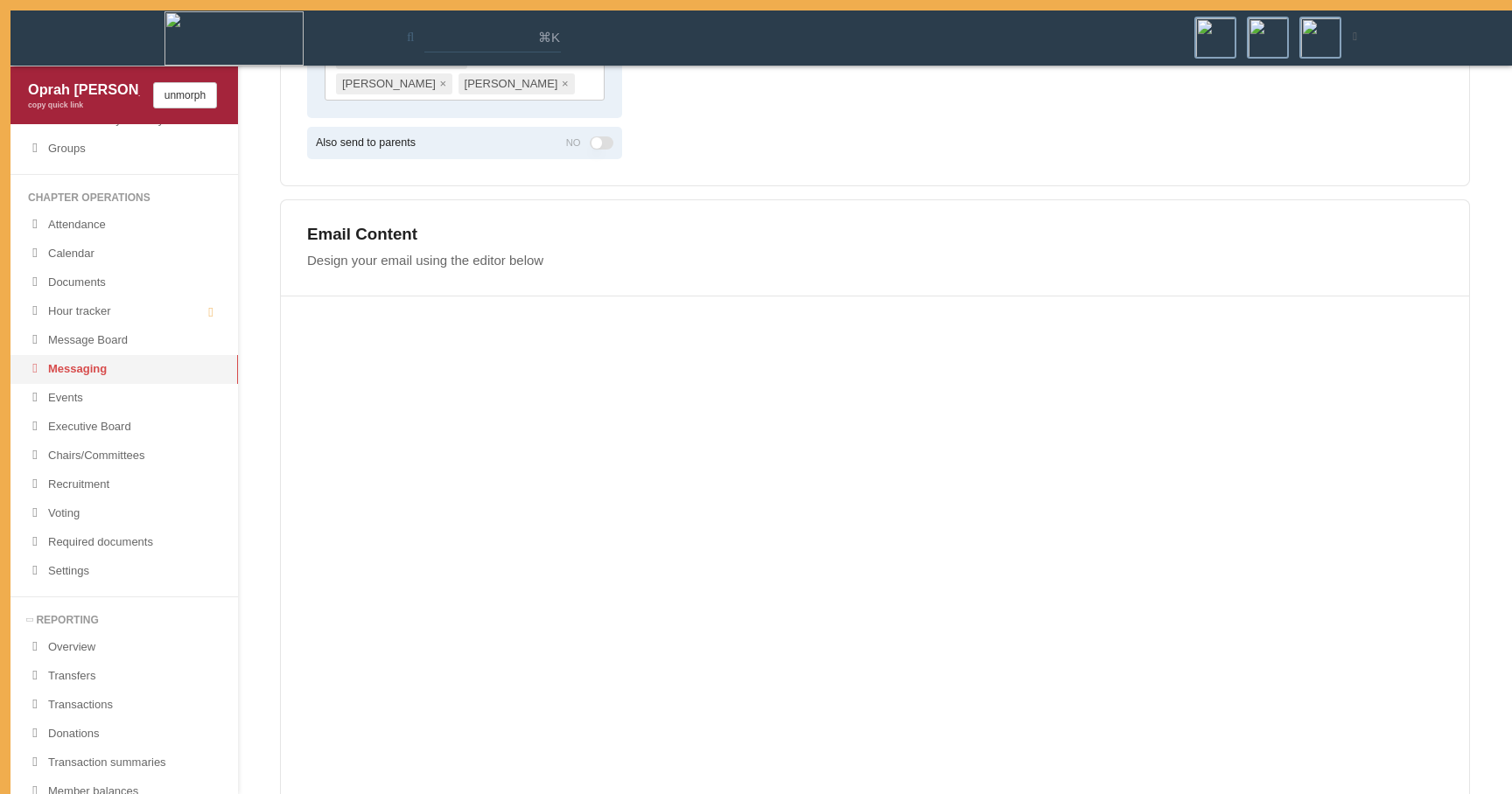
scroll to position [434, 0]
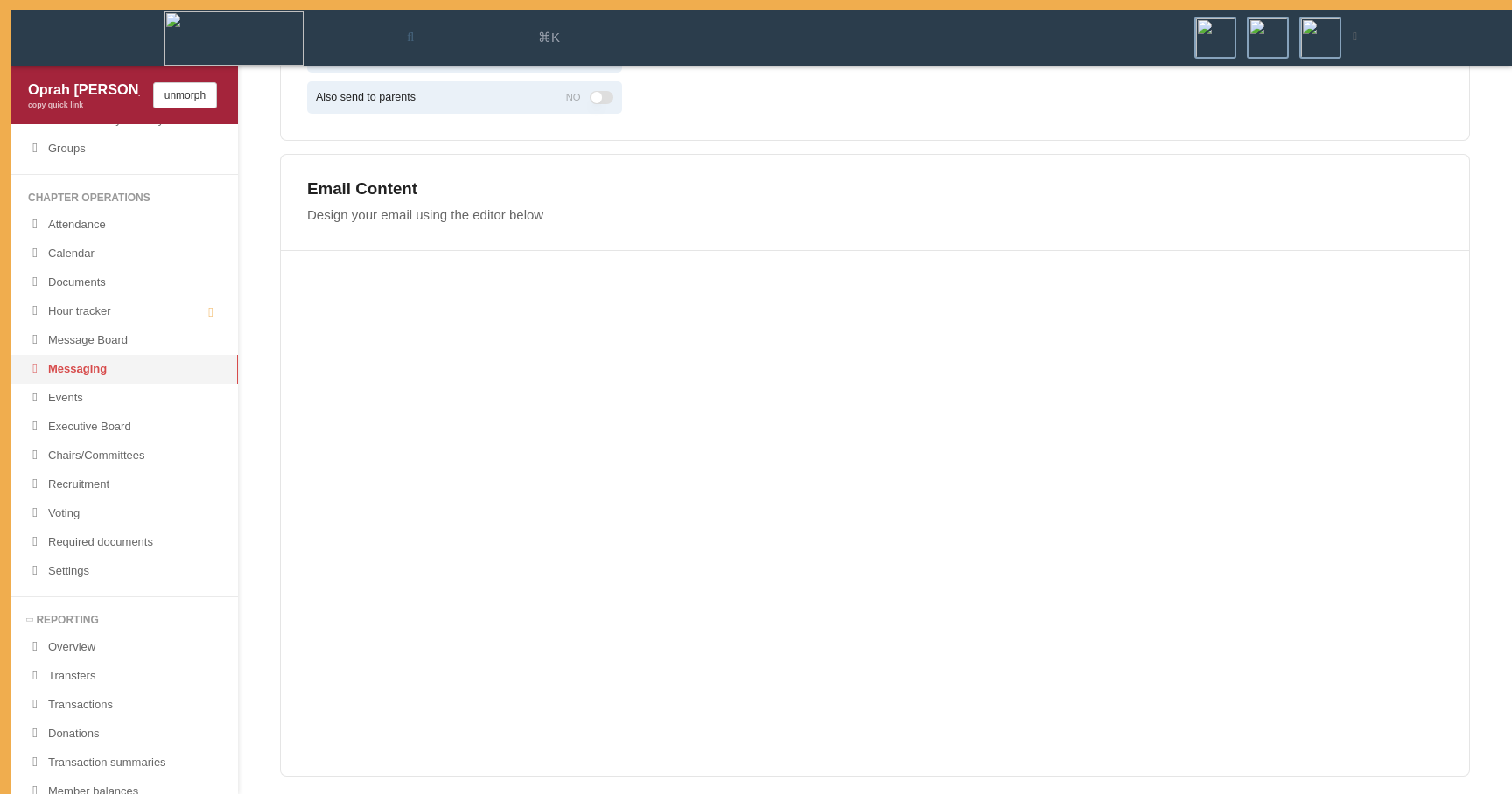
click at [1308, 235] on div "Email Content Design your email using the editor below" at bounding box center [874, 203] width 1188 height 96
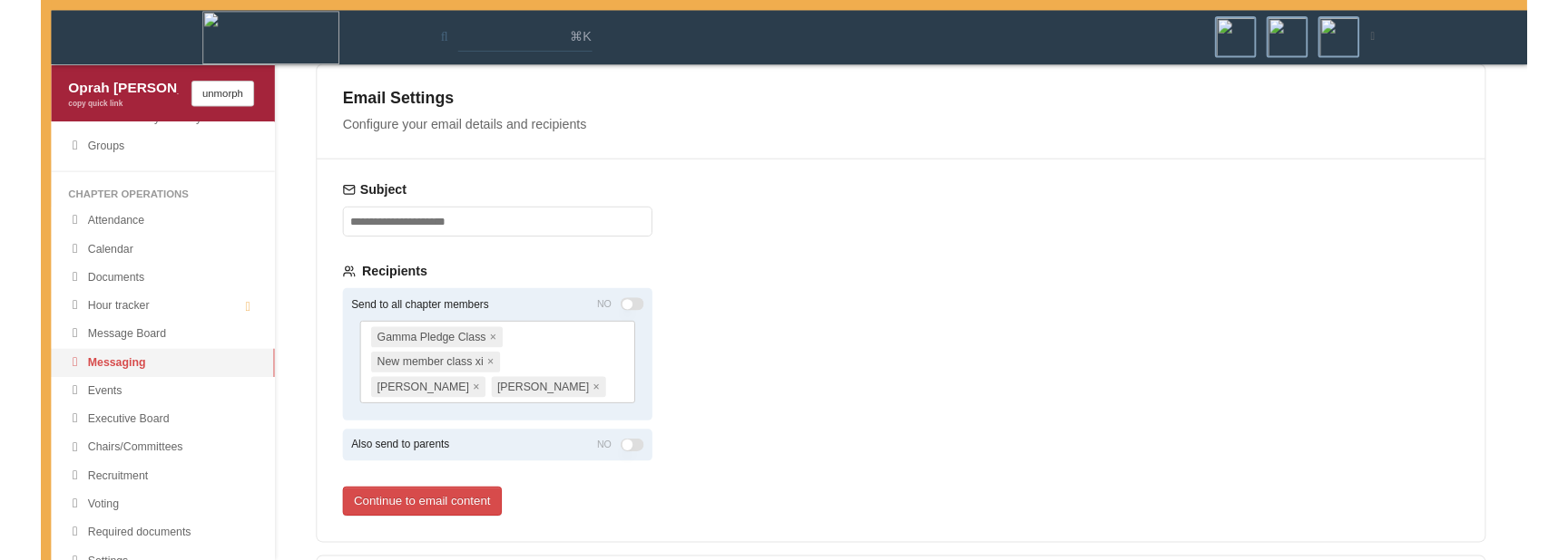
scroll to position [105, 0]
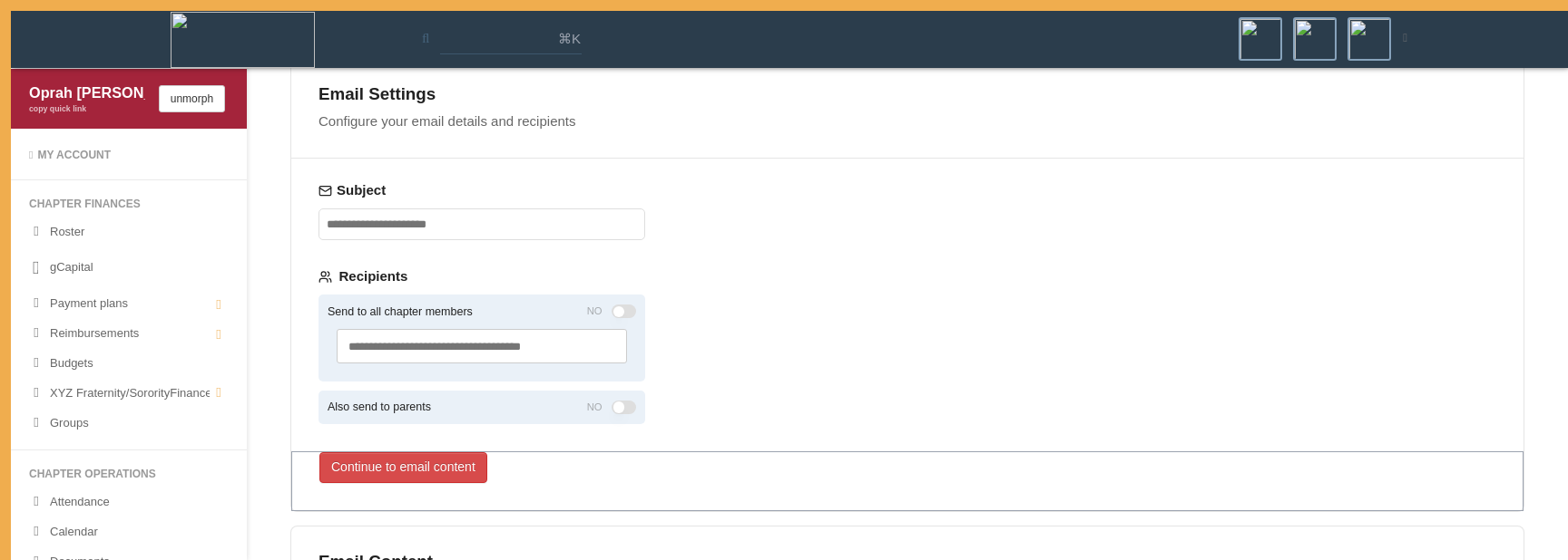
scroll to position [93, 0]
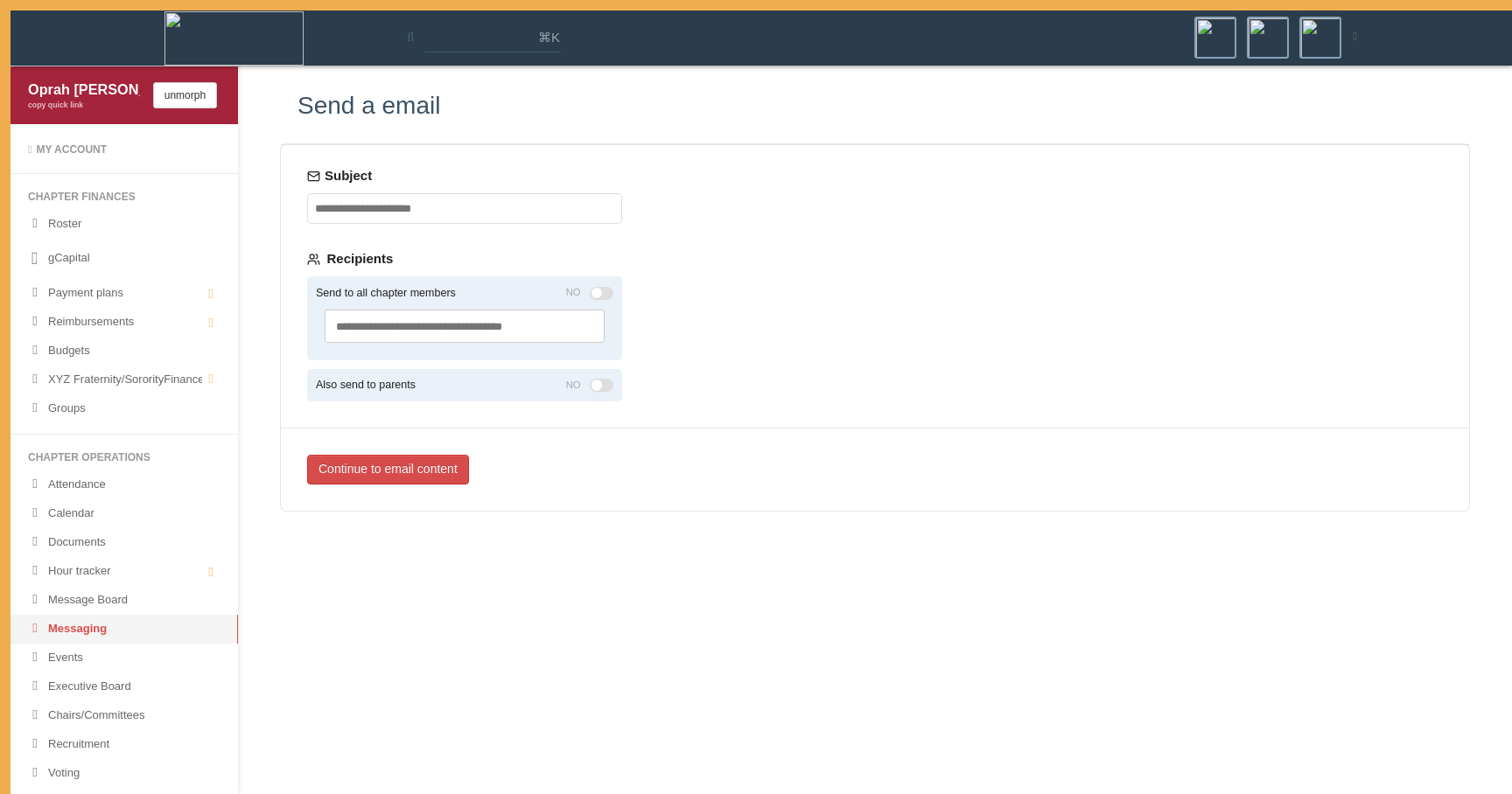
click at [824, 504] on div "Continue to email content" at bounding box center [874, 469] width 1188 height 83
click at [798, 402] on div "Subject Recipients Send to all chapter members NO Search and select groups or m…" at bounding box center [874, 328] width 1190 height 368
click at [1058, 190] on div "Subject Recipients Send to all chapter members NO Search and select groups or m…" at bounding box center [874, 328] width 1190 height 368
